Goal: Information Seeking & Learning: Learn about a topic

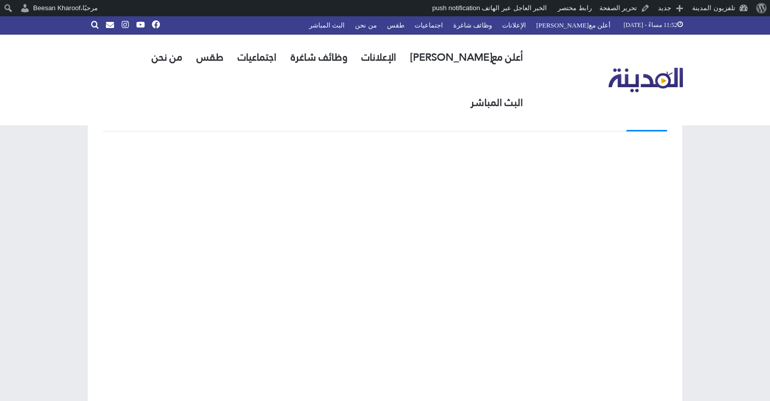
click at [628, 68] on img "القائمة الرئيسية" at bounding box center [646, 80] width 75 height 25
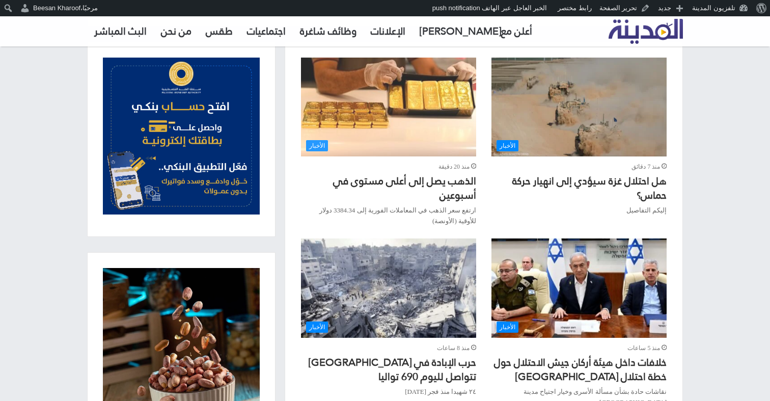
scroll to position [371, 0]
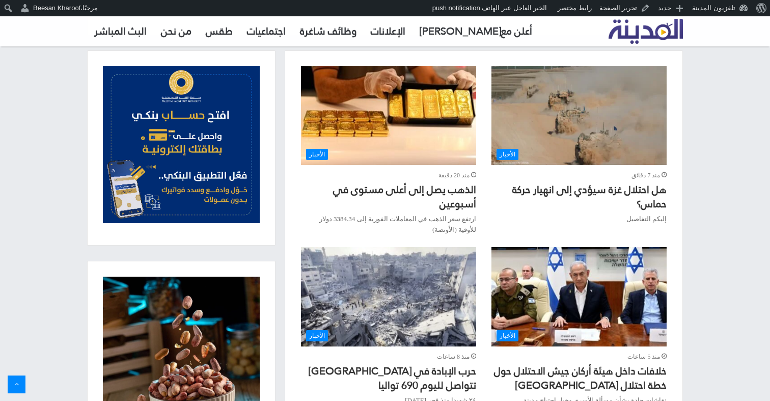
click at [572, 124] on img "هل احتلال غزة سيؤدي إلى انهيار حركة حماس؟" at bounding box center [579, 115] width 175 height 99
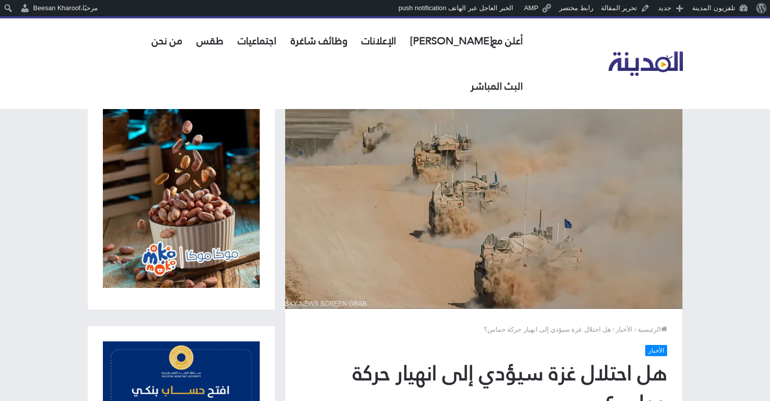
scroll to position [17, 0]
